Goal: Information Seeking & Learning: Learn about a topic

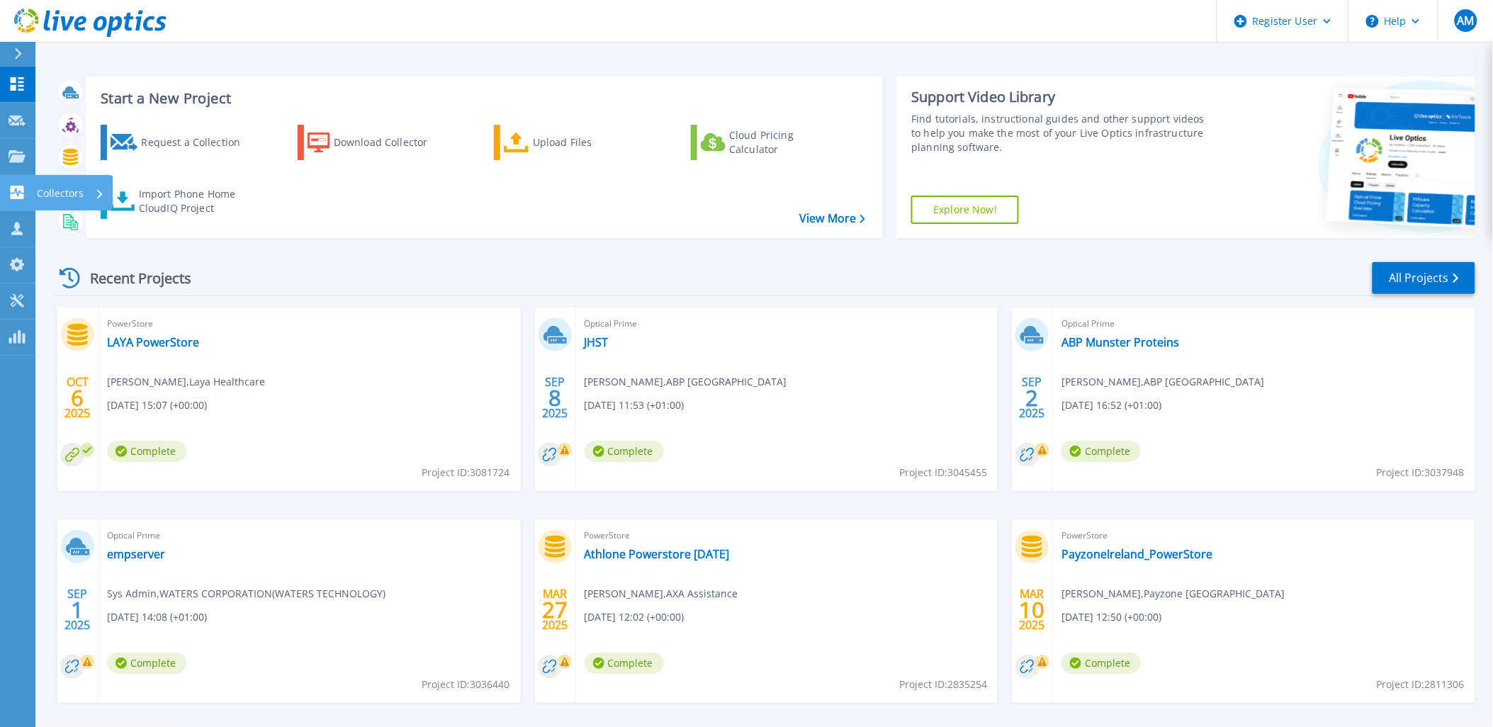
click at [12, 188] on icon at bounding box center [17, 192] width 13 height 13
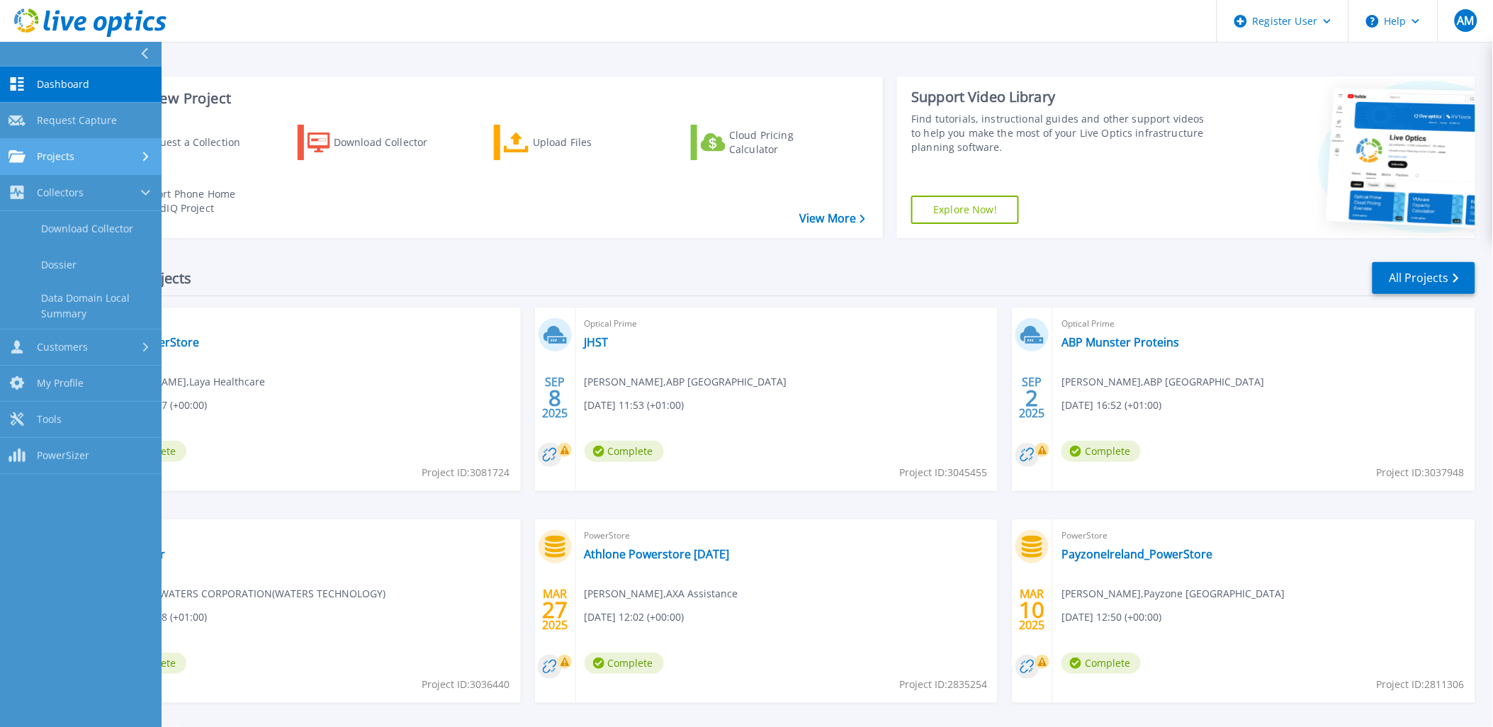
drag, startPoint x: 64, startPoint y: 149, endPoint x: 75, endPoint y: 152, distance: 11.5
click at [64, 150] on span "Projects" at bounding box center [56, 156] width 38 height 13
drag, startPoint x: 79, startPoint y: 196, endPoint x: 247, endPoint y: 209, distance: 168.4
click at [79, 195] on link "Search Projects" at bounding box center [81, 193] width 162 height 36
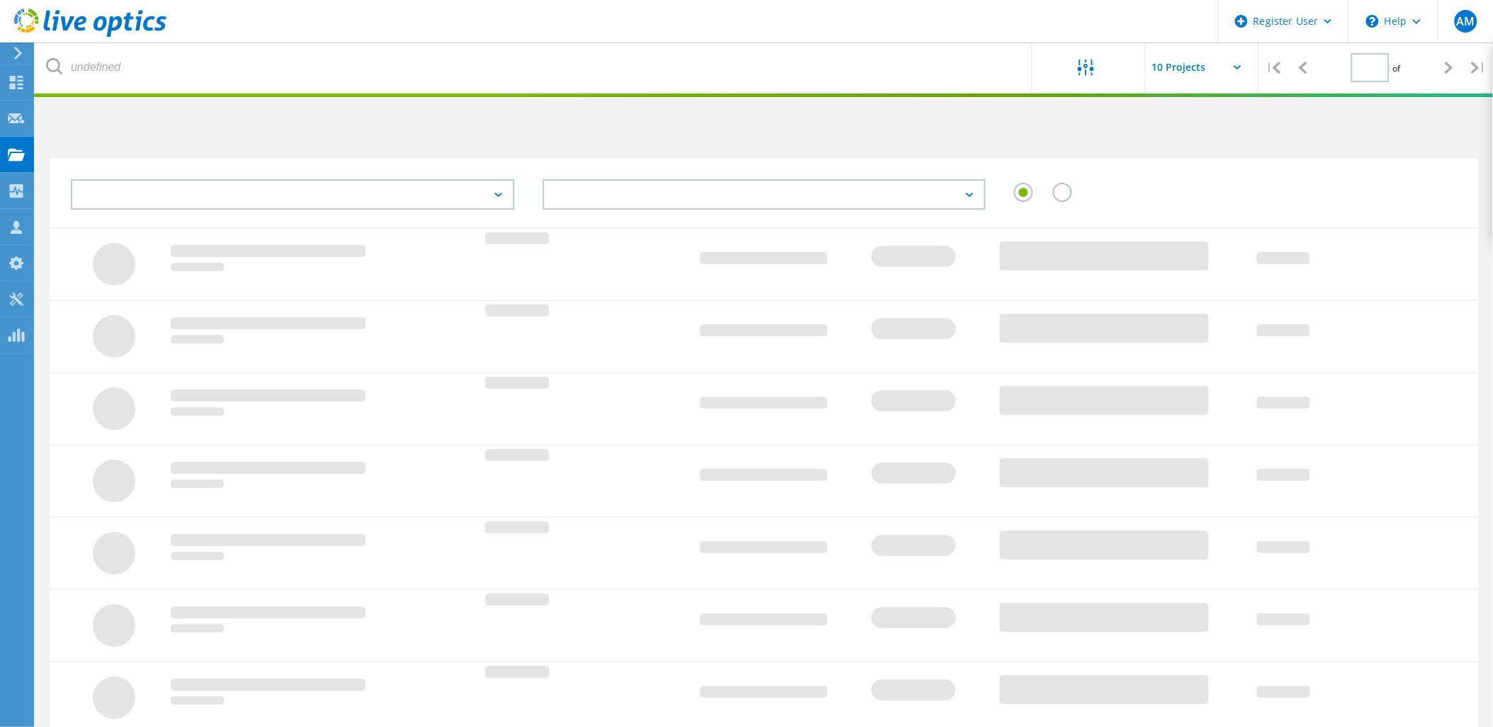
type input "1"
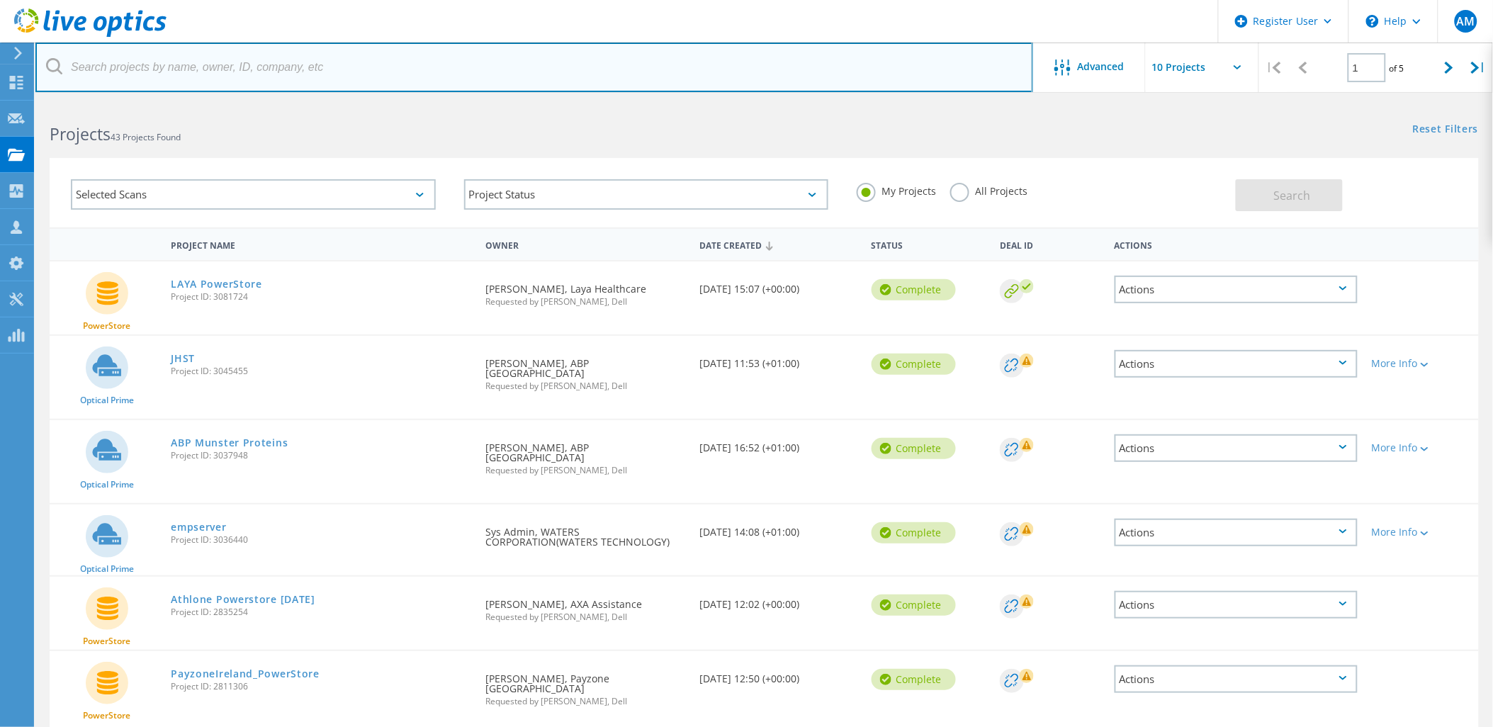
click at [169, 62] on input "text" at bounding box center [533, 68] width 997 height 50
paste input "2257310"
type input "2257310"
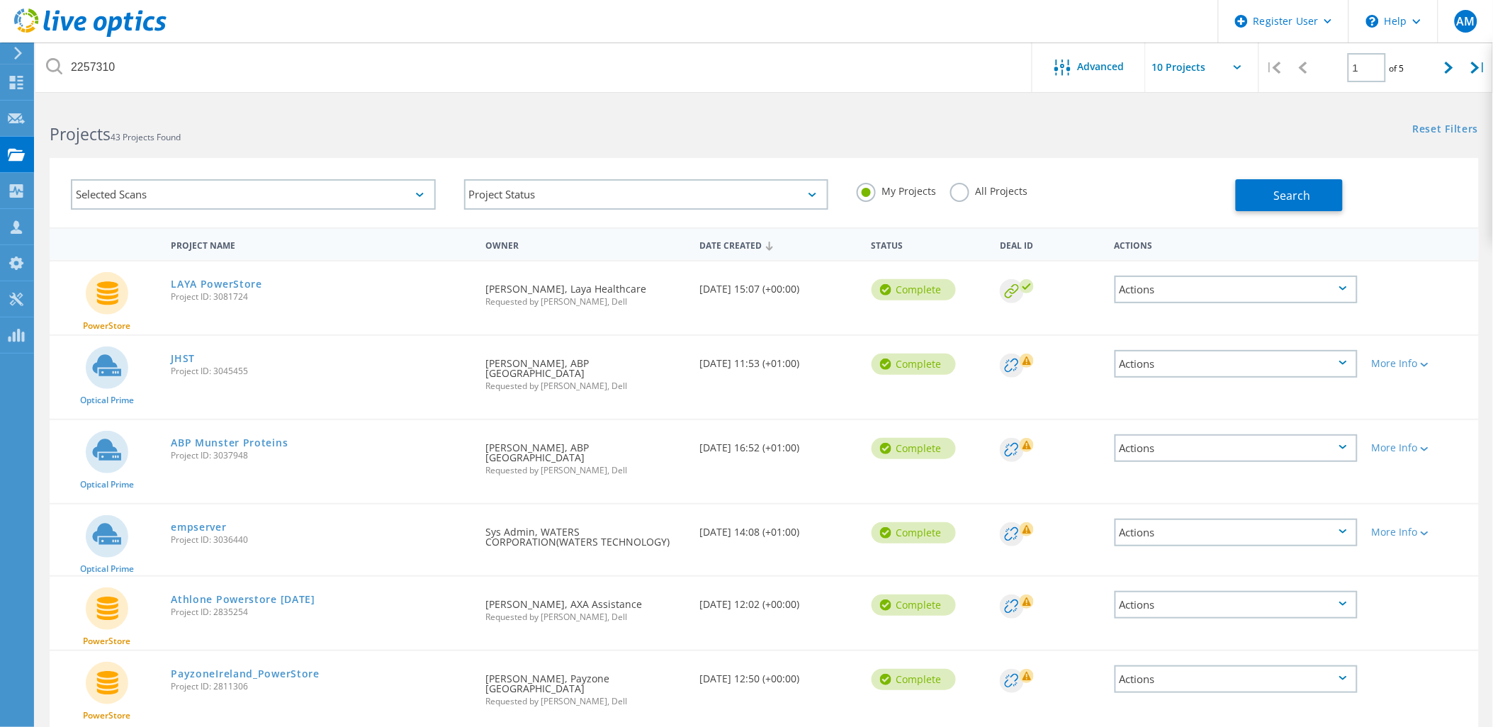
drag, startPoint x: 967, startPoint y: 196, endPoint x: 1101, endPoint y: 202, distance: 134.0
click at [968, 196] on div "All Projects" at bounding box center [988, 193] width 77 height 21
drag, startPoint x: 955, startPoint y: 195, endPoint x: 1044, endPoint y: 207, distance: 89.4
click at [958, 195] on label "All Projects" at bounding box center [988, 189] width 77 height 13
click at [0, 0] on input "All Projects" at bounding box center [0, 0] width 0 height 0
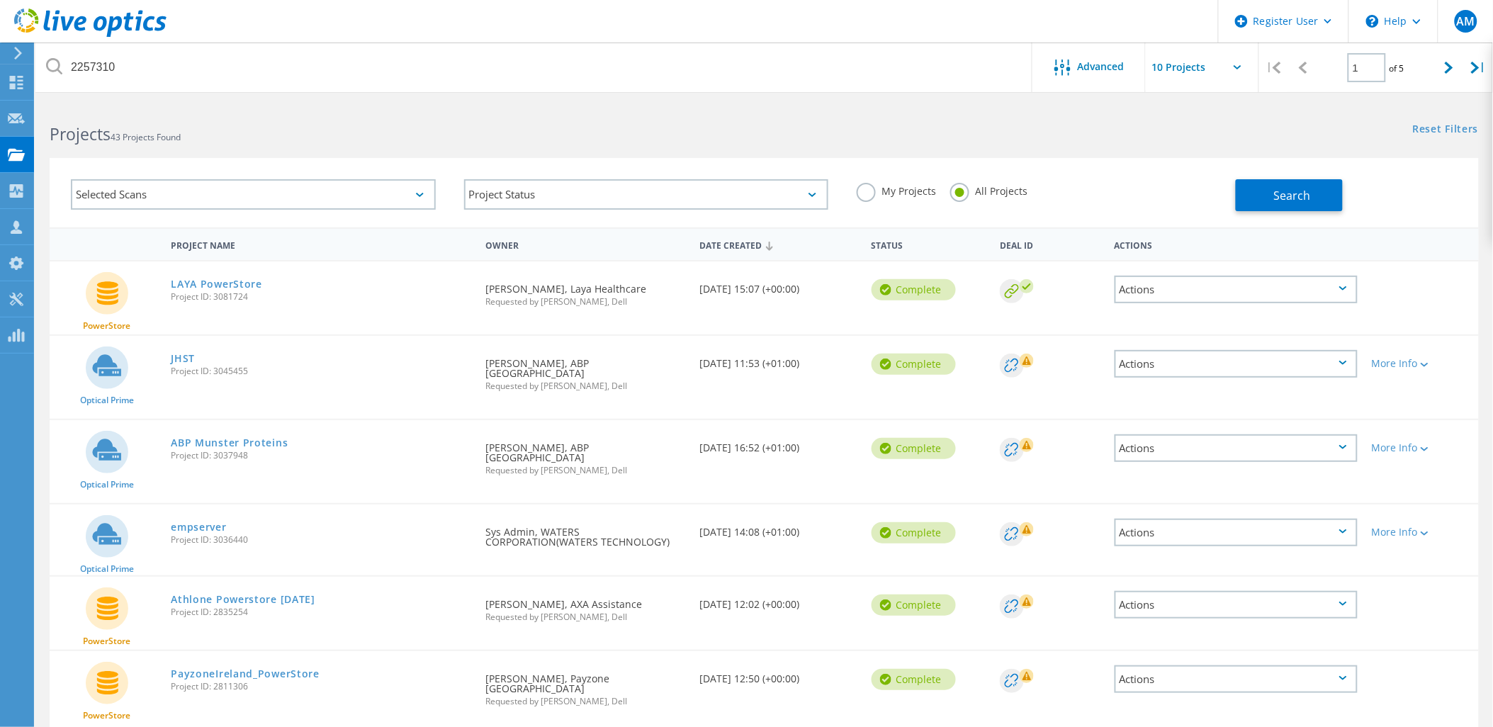
click at [1290, 213] on div "Selected Scans Project Status In Progress Complete Published Anonymous Archived…" at bounding box center [764, 192] width 1429 height 69
click at [1277, 202] on span "Search" at bounding box center [1292, 196] width 37 height 16
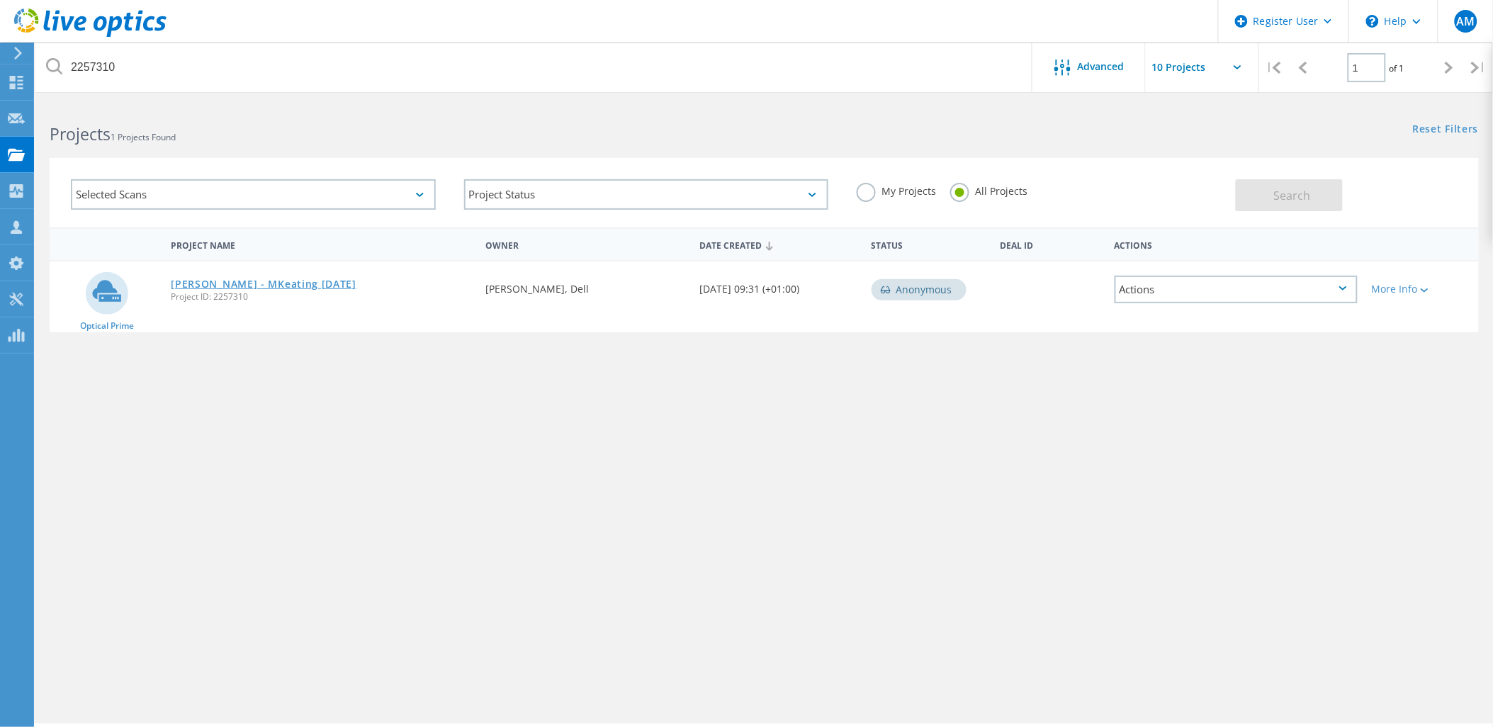
click at [200, 279] on link "[PERSON_NAME] - MKeating [DATE]" at bounding box center [264, 284] width 186 height 10
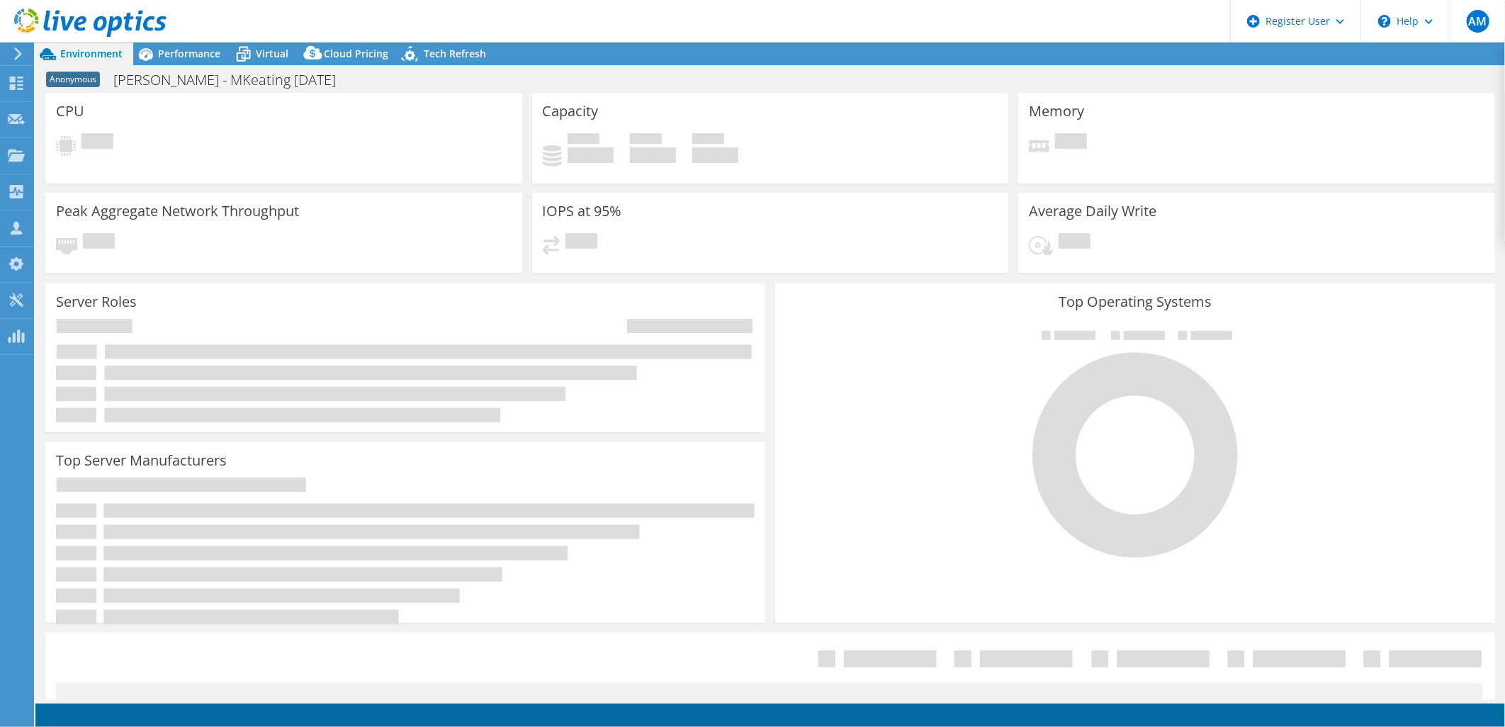
select select "USD"
select select "EULondon"
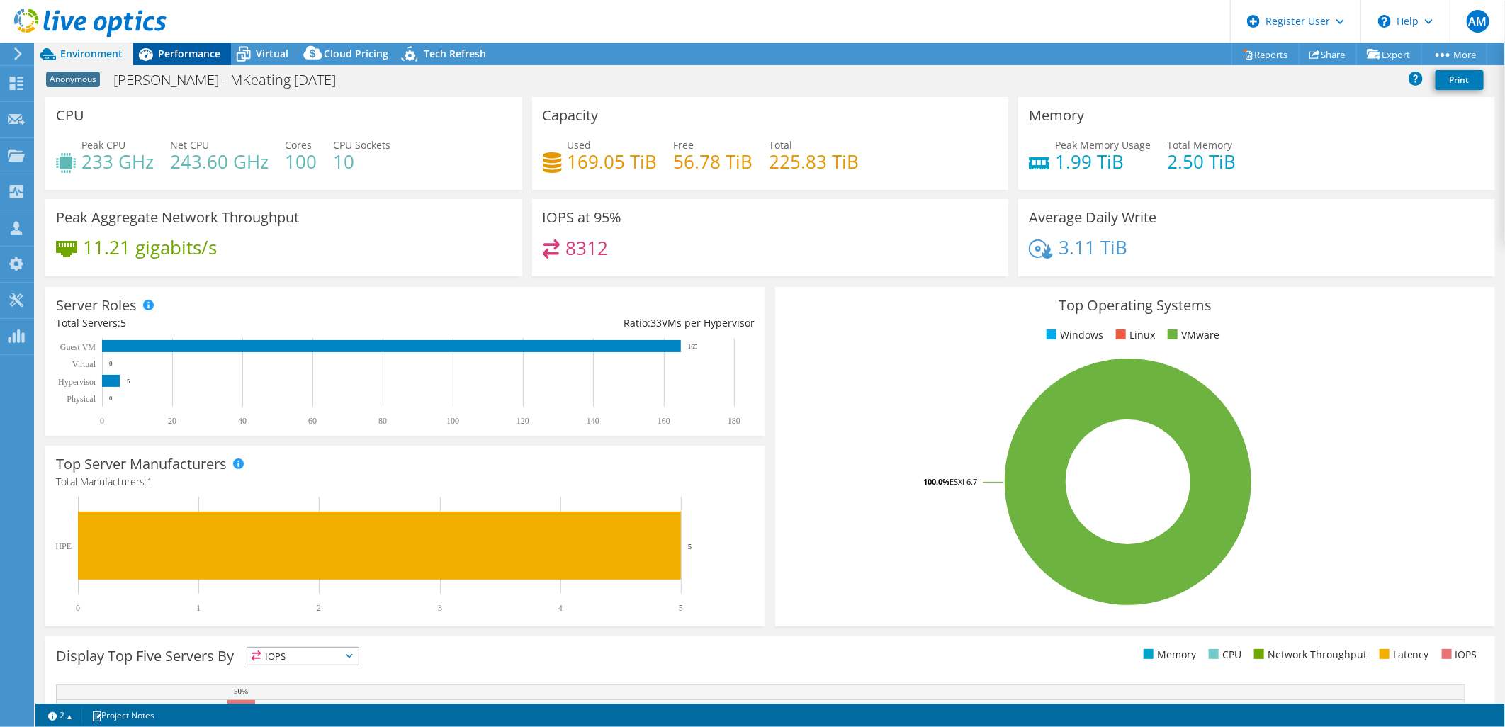
click at [173, 60] on span "Performance" at bounding box center [189, 53] width 62 height 13
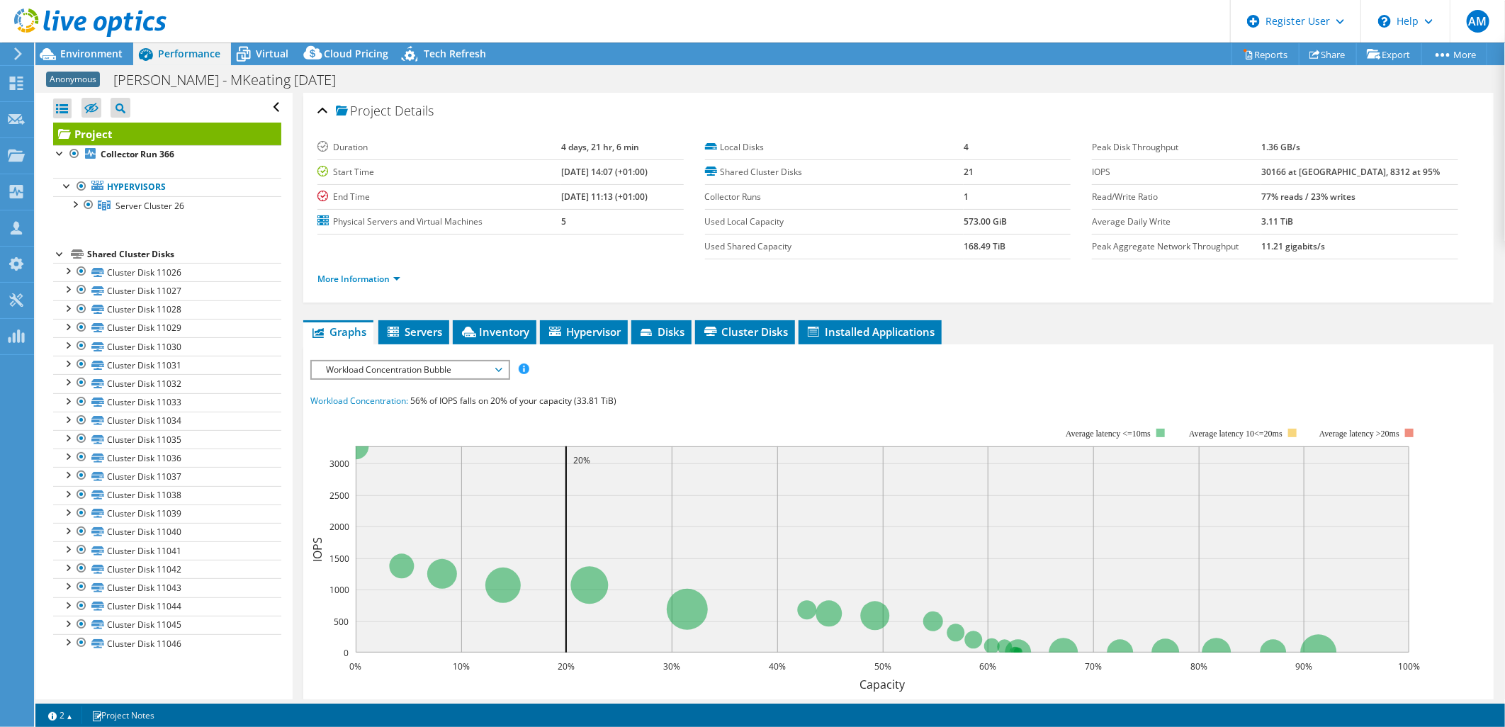
click at [398, 369] on span "Workload Concentration Bubble" at bounding box center [410, 369] width 182 height 17
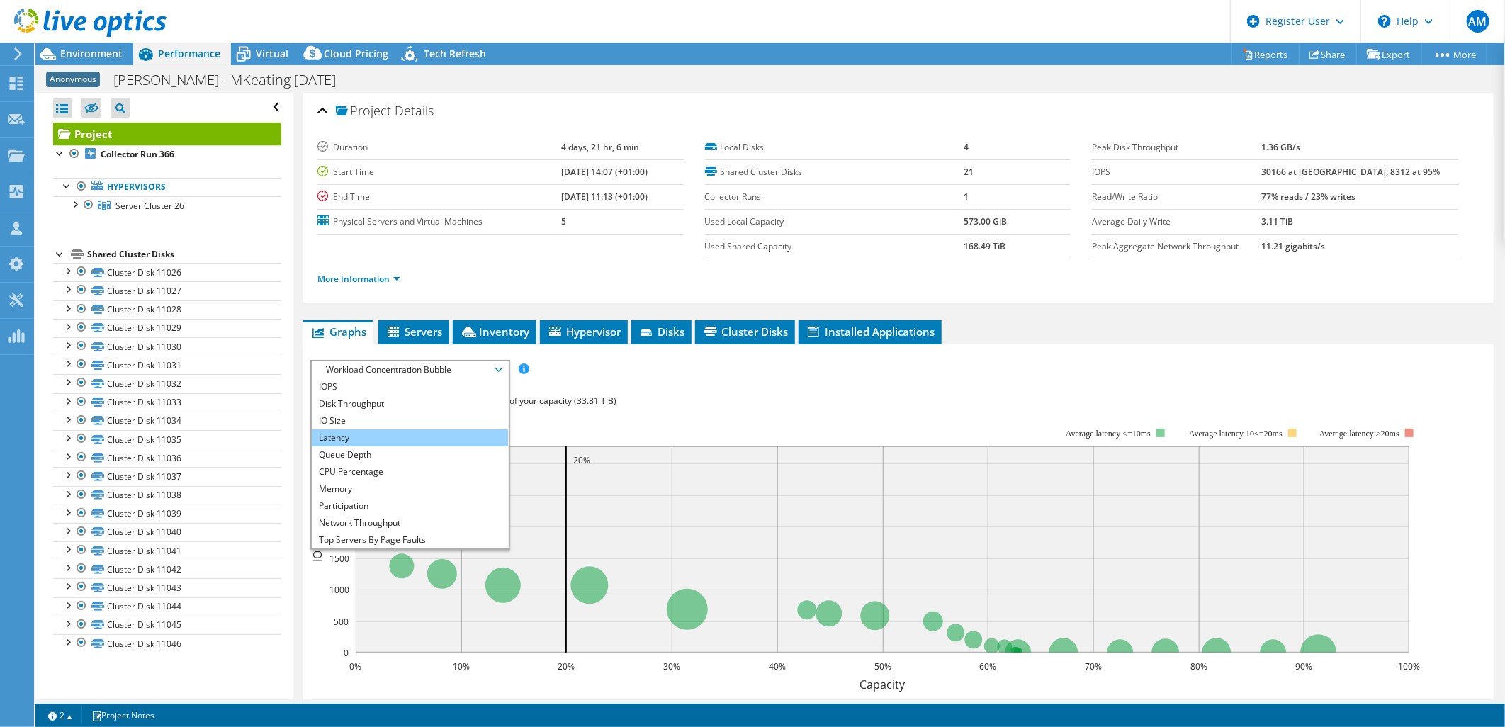
click at [374, 434] on li "Latency" at bounding box center [410, 437] width 196 height 17
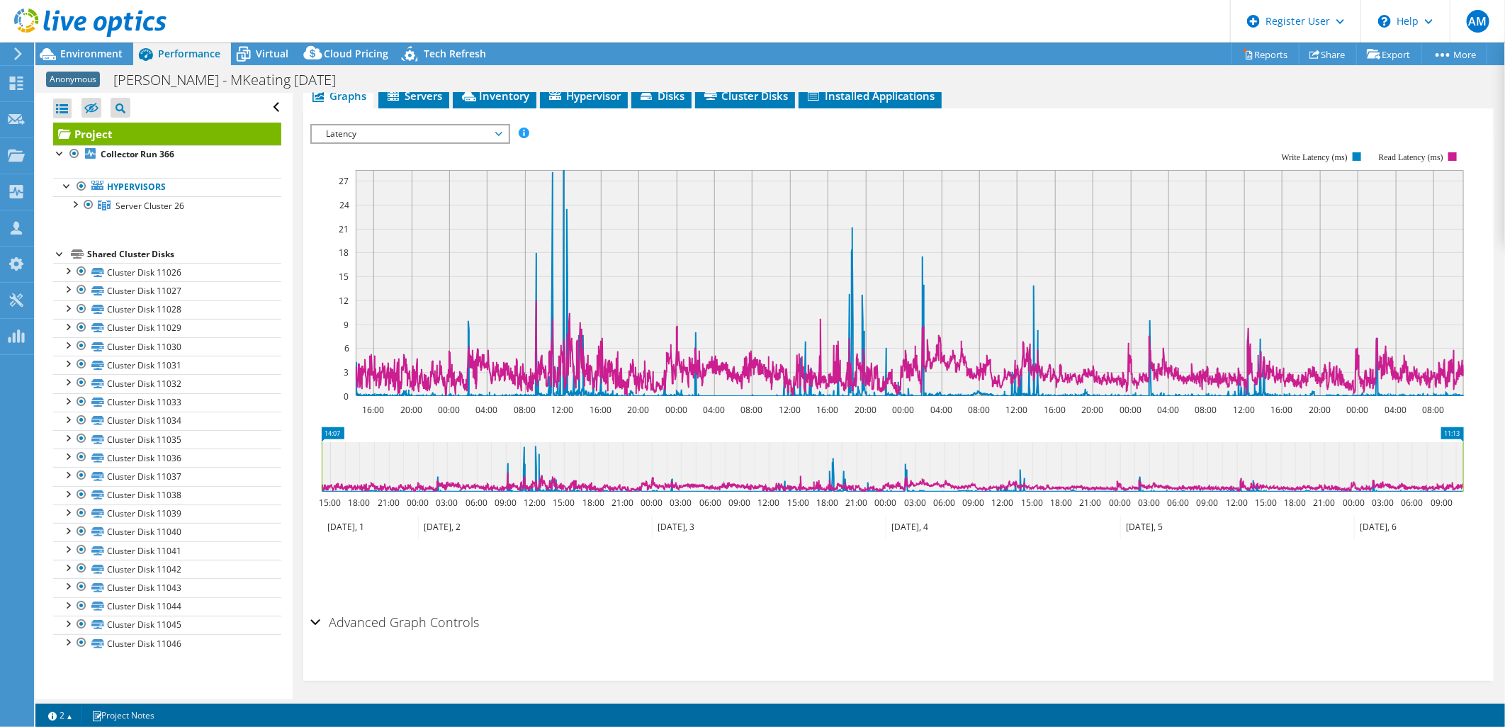
scroll to position [239, 0]
